Goal: Book appointment/travel/reservation: Book appointment/travel/reservation

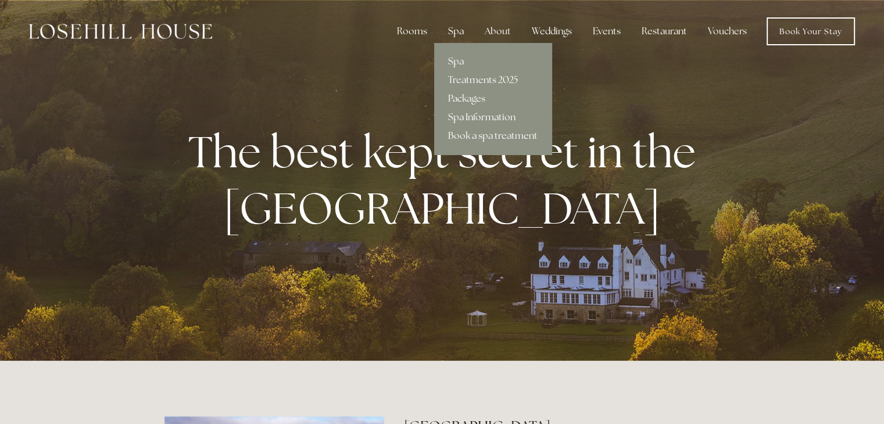
click at [464, 118] on link "Spa Information" at bounding box center [492, 117] width 117 height 19
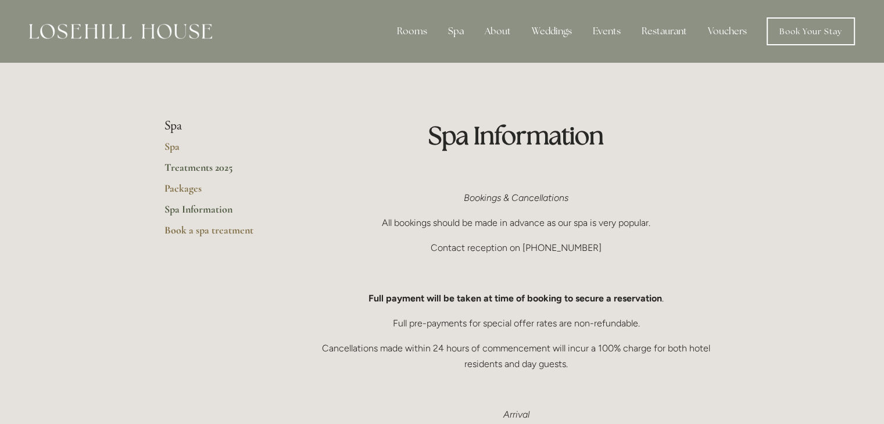
click at [186, 166] on link "Treatments 2025" at bounding box center [219, 171] width 111 height 21
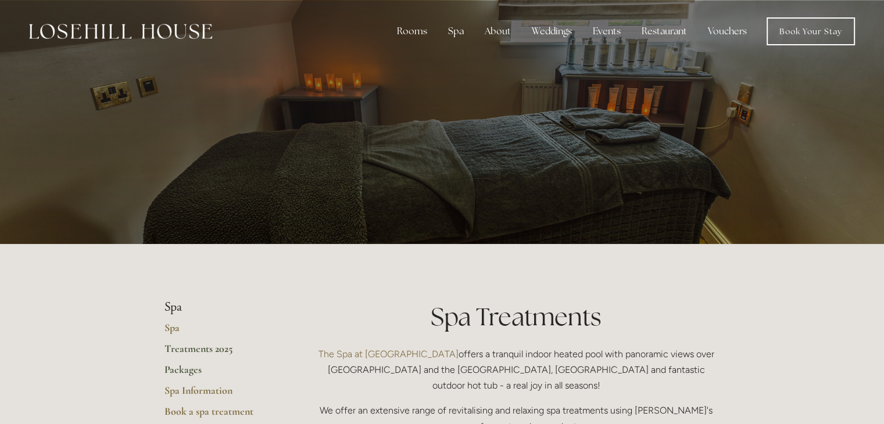
click at [178, 372] on link "Packages" at bounding box center [219, 373] width 111 height 21
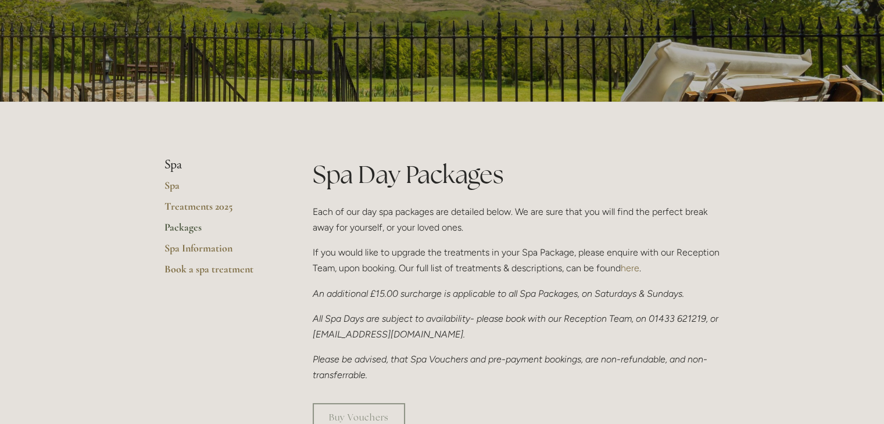
scroll to position [98, 0]
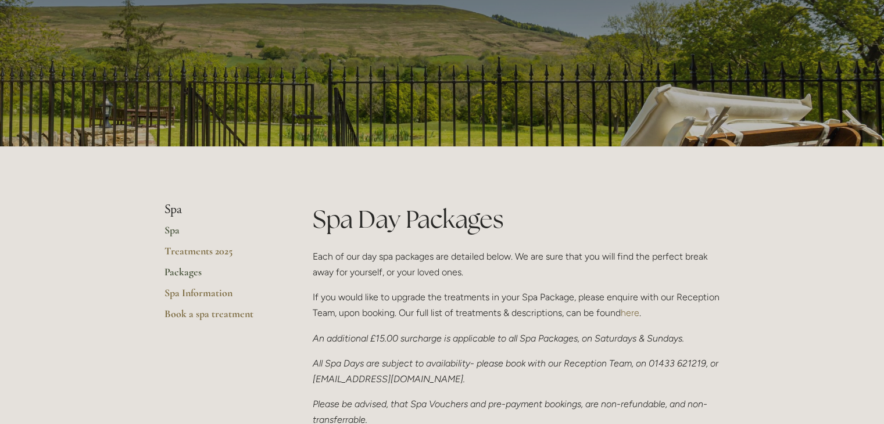
click at [174, 228] on link "Spa" at bounding box center [219, 234] width 111 height 21
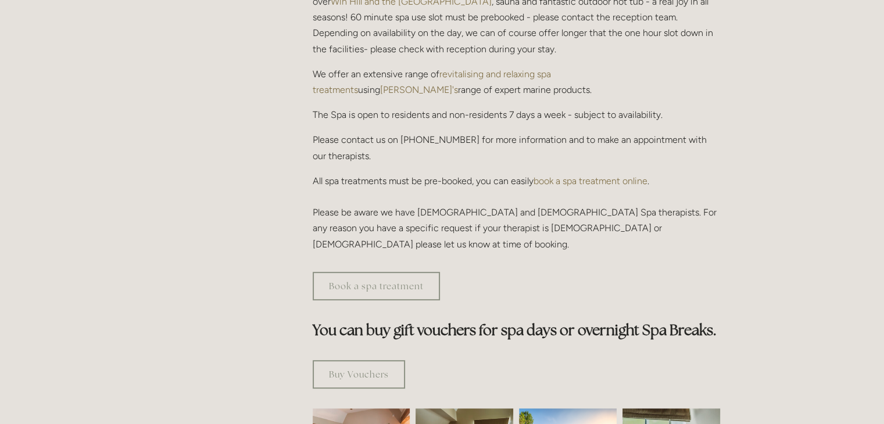
scroll to position [370, 0]
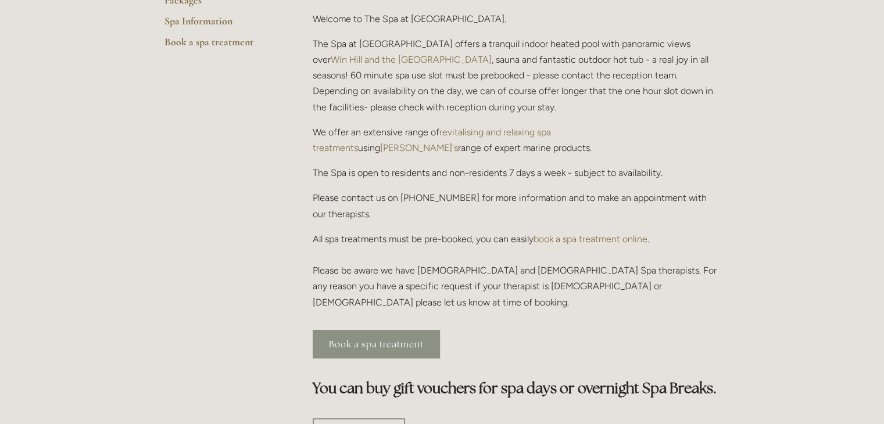
click at [360, 330] on link "Book a spa treatment" at bounding box center [376, 344] width 127 height 28
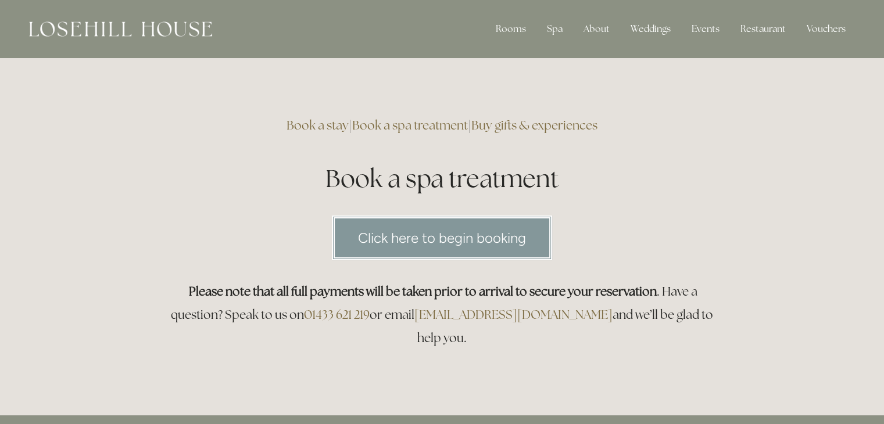
click at [461, 238] on link "Click here to begin booking" at bounding box center [442, 238] width 220 height 45
